Goal: Task Accomplishment & Management: Complete application form

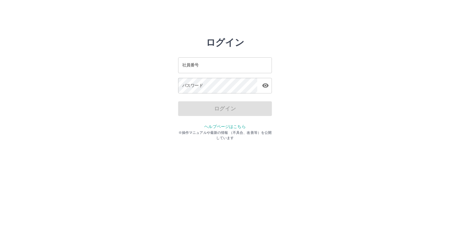
drag, startPoint x: 0, startPoint y: 0, endPoint x: 190, endPoint y: 66, distance: 200.7
click at [190, 66] on input "社員番号" at bounding box center [225, 65] width 94 height 16
type input "*******"
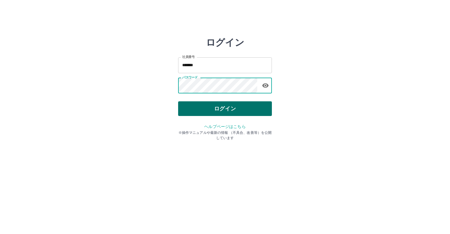
click at [213, 106] on button "ログイン" at bounding box center [225, 108] width 94 height 15
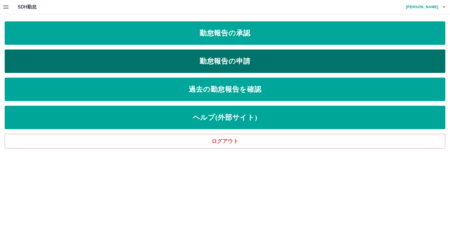
click at [240, 60] on link "勤怠報告の申請" at bounding box center [225, 60] width 440 height 23
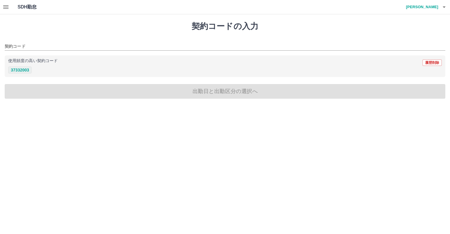
click at [22, 69] on button "37332003" at bounding box center [19, 69] width 23 height 7
type input "********"
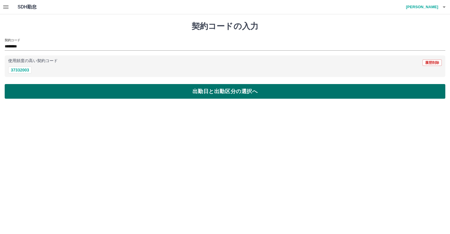
click at [70, 91] on button "出勤日と出勤区分の選択へ" at bounding box center [225, 91] width 440 height 15
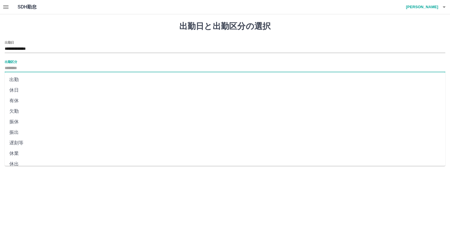
click at [45, 66] on input "出勤区分" at bounding box center [225, 68] width 440 height 7
click at [43, 80] on li "出勤" at bounding box center [225, 79] width 440 height 11
type input "**"
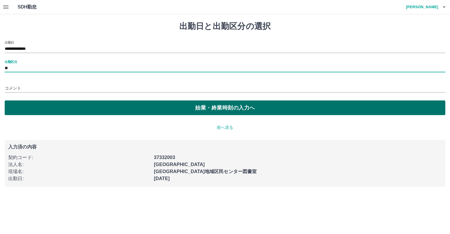
click at [108, 106] on button "始業・終業時刻の入力へ" at bounding box center [225, 107] width 440 height 15
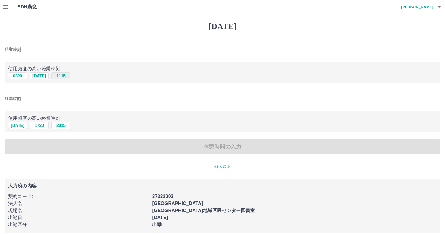
click at [60, 78] on button "1115" at bounding box center [61, 75] width 19 height 7
type input "****"
click at [58, 125] on button "2015" at bounding box center [61, 125] width 19 height 7
type input "****"
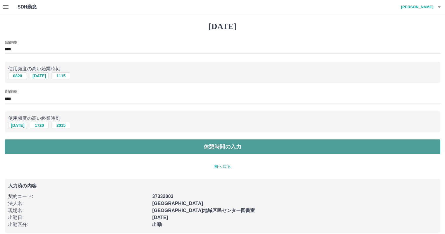
click at [75, 144] on button "休憩時間の入力" at bounding box center [223, 146] width 436 height 15
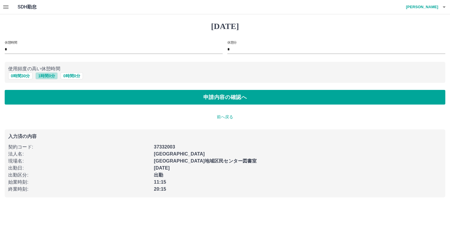
drag, startPoint x: 43, startPoint y: 74, endPoint x: 53, endPoint y: 88, distance: 17.1
click at [43, 75] on button "1 時間 0 分" at bounding box center [46, 75] width 22 height 7
type input "*"
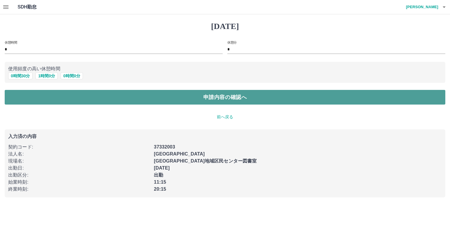
click at [63, 101] on button "申請内容の確認へ" at bounding box center [225, 97] width 440 height 15
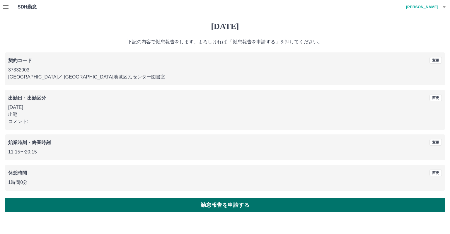
click at [208, 209] on button "勤怠報告を申請する" at bounding box center [225, 205] width 440 height 15
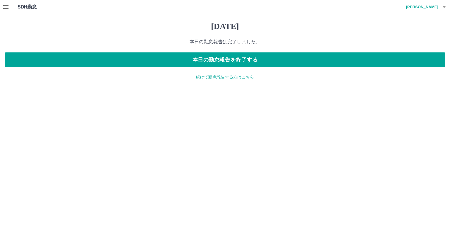
click at [210, 78] on p "続けて勤怠報告する方はこちら" at bounding box center [225, 77] width 440 height 6
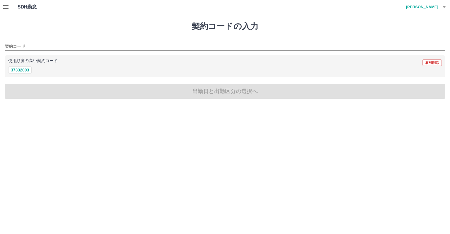
click at [7, 4] on icon "button" at bounding box center [5, 7] width 7 height 7
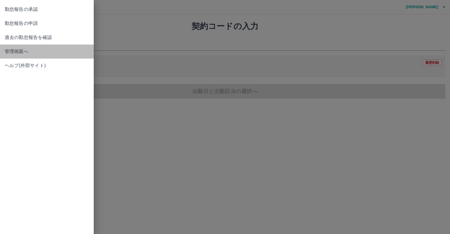
click at [10, 49] on span "管理画面へ" at bounding box center [47, 51] width 84 height 7
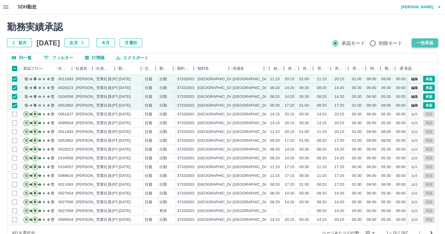
click at [421, 46] on button "一括承認" at bounding box center [425, 42] width 26 height 9
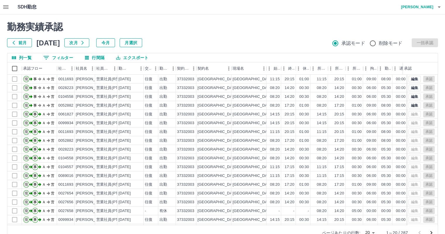
click at [432, 7] on h4 "濱口　さつき" at bounding box center [415, 7] width 35 height 14
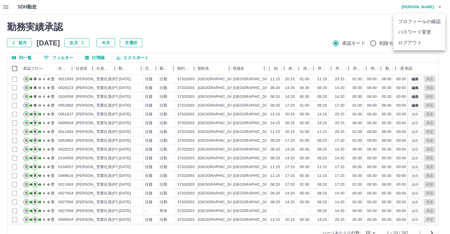
click at [431, 42] on li "ログアウト" at bounding box center [419, 42] width 52 height 11
